Goal: Find specific page/section: Find specific page/section

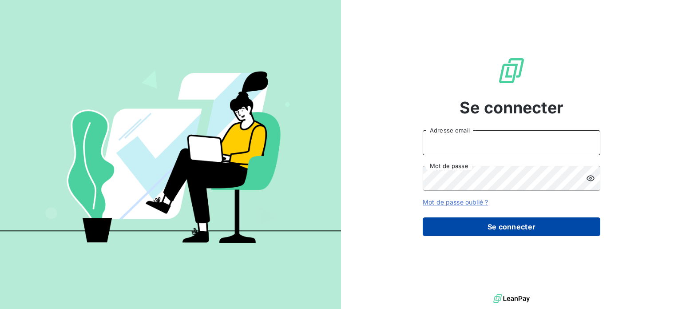
type input "carole.panechou@tamarins.re"
click at [487, 222] on button "Se connecter" at bounding box center [512, 226] width 178 height 19
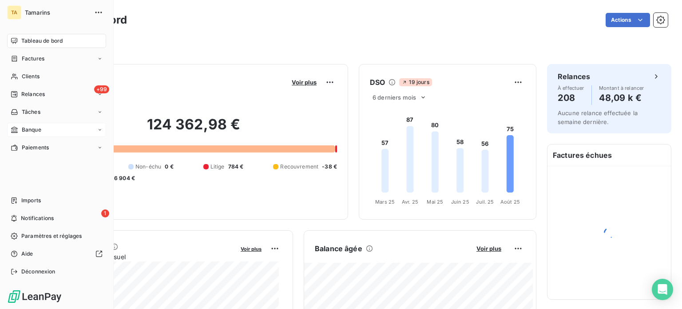
click at [40, 129] on span "Banque" at bounding box center [32, 130] width 20 height 8
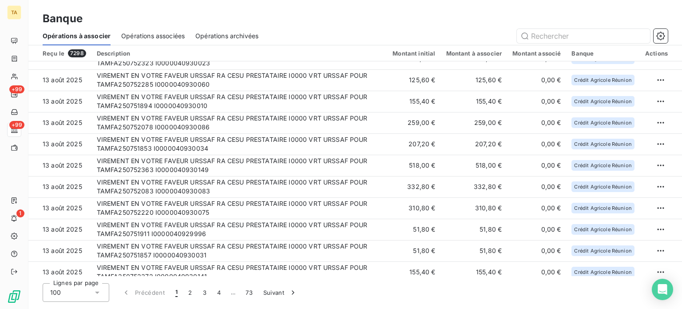
scroll to position [381, 0]
